Goal: Information Seeking & Learning: Learn about a topic

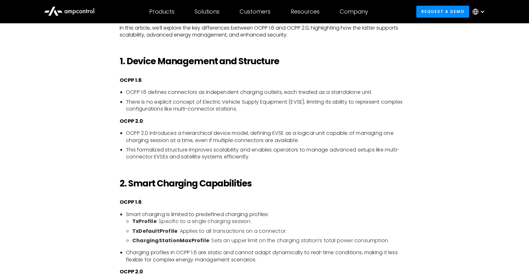
scroll to position [417, 0]
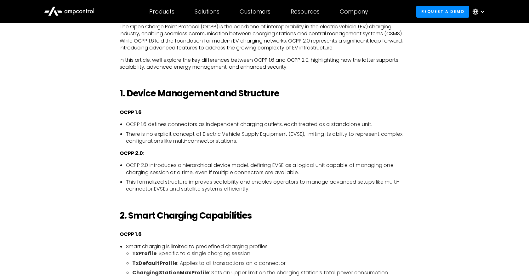
click at [201, 167] on li "OCPP 2.0 introduces a hierarchical device model, defining EVSE as a logical uni…" at bounding box center [267, 169] width 283 height 14
click at [309, 184] on li "This formalized structure improves scalability and enables operators to manage …" at bounding box center [267, 185] width 283 height 14
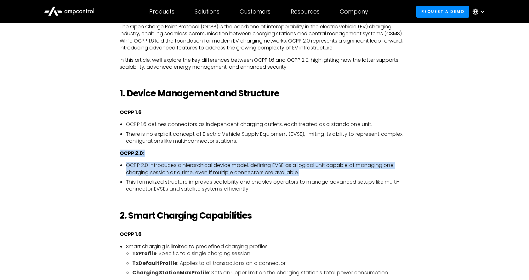
drag, startPoint x: 304, startPoint y: 173, endPoint x: 118, endPoint y: 160, distance: 186.8
click at [120, 162] on ul "OCPP 2.0 introduces a hierarchical device model, defining EVSE as a logical uni…" at bounding box center [265, 177] width 290 height 31
click at [207, 172] on li "OCPP 2.0 introduces a hierarchical device model, defining EVSE as a logical uni…" at bounding box center [267, 169] width 283 height 14
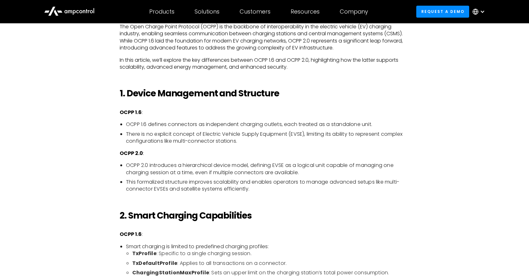
click at [378, 157] on p "OCPP 2.0 :" at bounding box center [265, 153] width 290 height 7
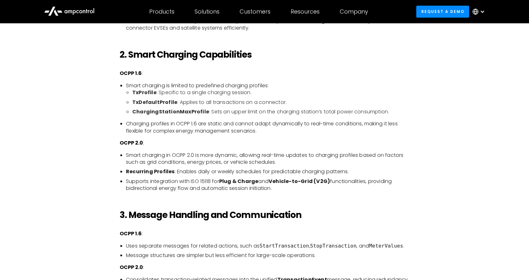
scroll to position [578, 0]
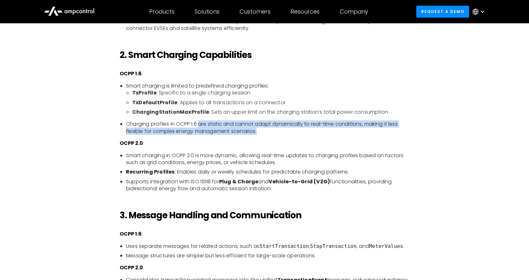
drag, startPoint x: 200, startPoint y: 124, endPoint x: 264, endPoint y: 133, distance: 64.8
click at [264, 133] on li "Charging profiles in OCPP 1.6 are static and cannot adapt dynamically to real-t…" at bounding box center [267, 128] width 283 height 14
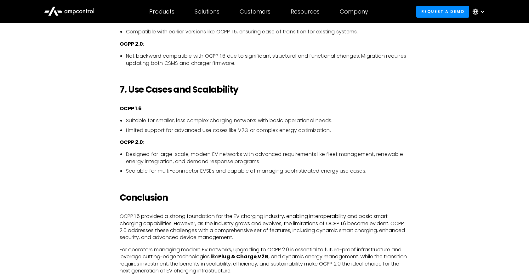
scroll to position [1412, 0]
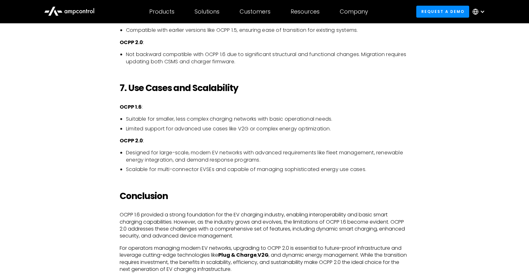
click at [228, 122] on li "Suitable for smaller, less complex charging networks with basic operational nee…" at bounding box center [267, 119] width 283 height 7
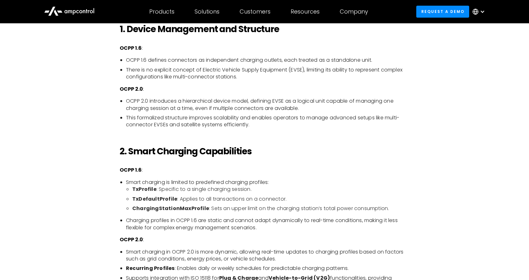
scroll to position [514, 0]
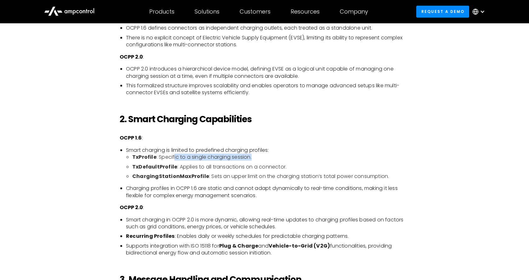
drag, startPoint x: 172, startPoint y: 157, endPoint x: 254, endPoint y: 159, distance: 81.5
click at [254, 159] on li "TxProfile : Specific to a single charging session." at bounding box center [270, 157] width 277 height 7
click at [191, 161] on li "TxProfile : Specific to a single charging session." at bounding box center [270, 157] width 277 height 7
drag, startPoint x: 172, startPoint y: 166, endPoint x: 296, endPoint y: 172, distance: 124.1
click at [296, 172] on ul "TxProfile : Specific to a single charging session. TxDefaultProfile : Applies t…" at bounding box center [267, 167] width 283 height 26
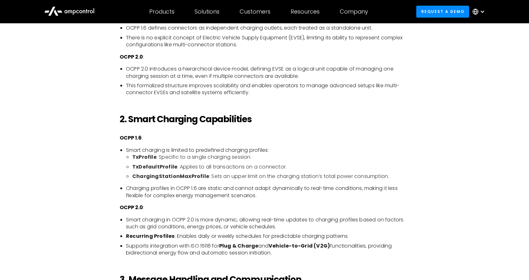
click at [257, 177] on li "ChargingStationMaxProfile : Sets an upper limit on the charging station’s total…" at bounding box center [270, 176] width 277 height 7
click at [166, 173] on ul "TxProfile : Specific to a single charging session. TxDefaultProfile : Applies t…" at bounding box center [267, 167] width 283 height 26
click at [169, 176] on strong "ChargingStationMaxProfile" at bounding box center [170, 175] width 77 height 7
click at [271, 188] on li "Charging profiles in OCPP 1.6 are static and cannot adapt dynamically to real-t…" at bounding box center [267, 192] width 283 height 14
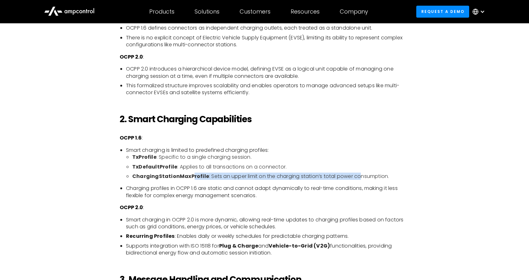
drag, startPoint x: 190, startPoint y: 175, endPoint x: 359, endPoint y: 182, distance: 169.4
click at [359, 180] on ul "TxProfile : Specific to a single charging session. TxDefaultProfile : Applies t…" at bounding box center [267, 167] width 283 height 26
click at [254, 177] on li "ChargingStationMaxProfile : Sets an upper limit on the charging station’s total…" at bounding box center [270, 176] width 277 height 7
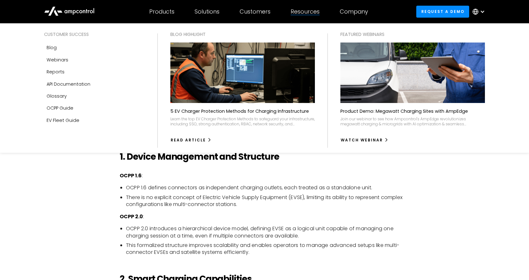
scroll to position [353, 0]
